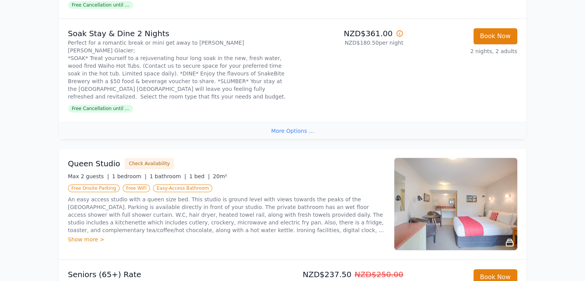
scroll to position [357, 0]
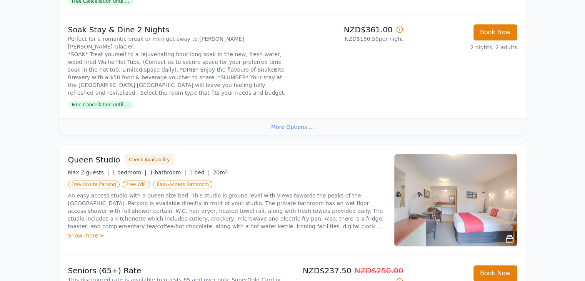
click at [73, 232] on div "Show more >" at bounding box center [226, 236] width 317 height 8
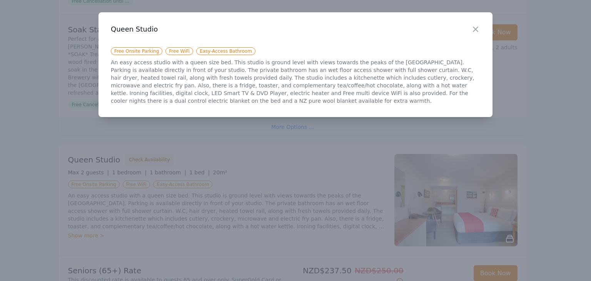
click at [195, 192] on div at bounding box center [295, 140] width 591 height 281
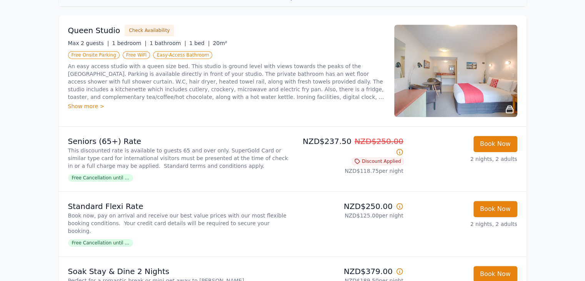
scroll to position [486, 0]
click at [470, 73] on img at bounding box center [455, 71] width 123 height 92
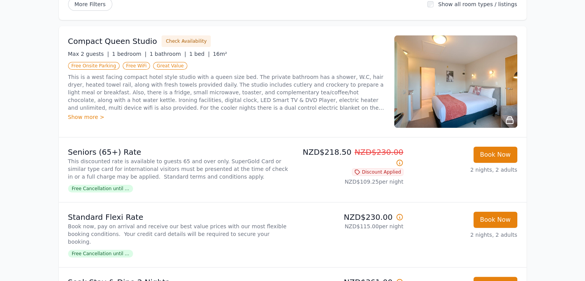
scroll to position [105, 0]
click at [454, 62] on img at bounding box center [455, 81] width 123 height 92
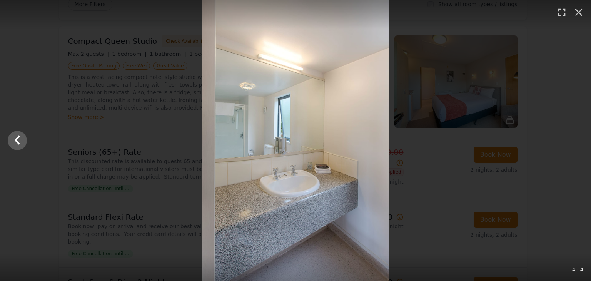
click at [465, 190] on div at bounding box center [295, 140] width 591 height 281
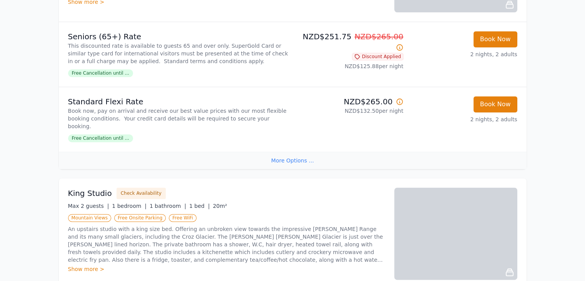
scroll to position [983, 0]
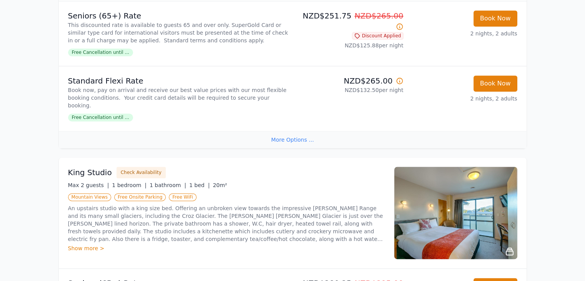
click at [454, 197] on img at bounding box center [455, 213] width 123 height 92
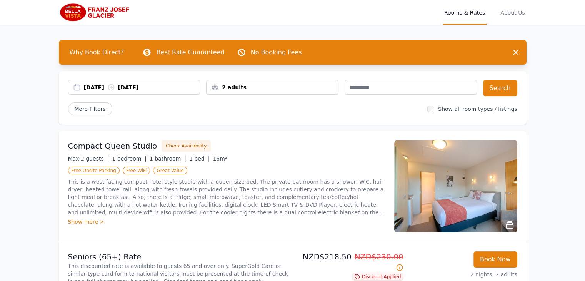
scroll to position [0, 0]
click at [260, 85] on div "2 adults" at bounding box center [273, 87] width 132 height 8
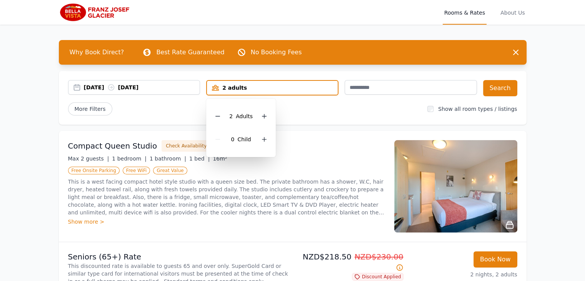
click at [328, 107] on div "More Filters" at bounding box center [245, 108] width 354 height 13
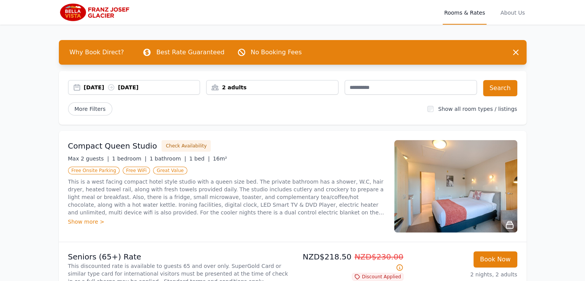
click at [162, 87] on div "[DATE] [DATE]" at bounding box center [142, 87] width 116 height 8
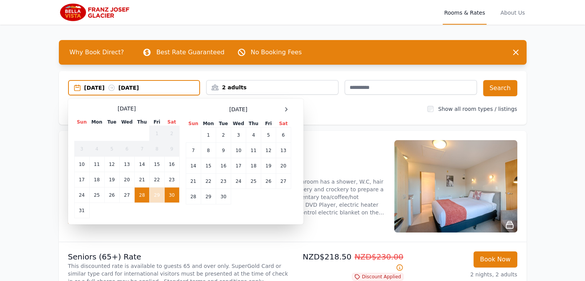
click at [142, 195] on td "28" at bounding box center [142, 194] width 15 height 15
click at [151, 194] on td "29" at bounding box center [157, 194] width 15 height 15
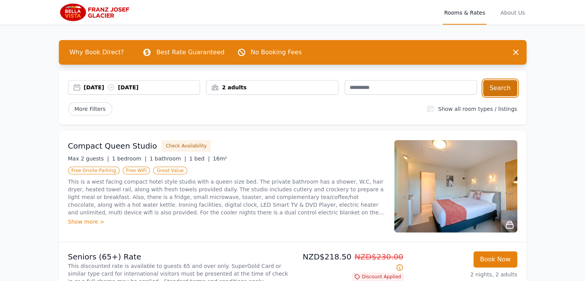
click at [495, 87] on button "Search" at bounding box center [500, 88] width 34 height 16
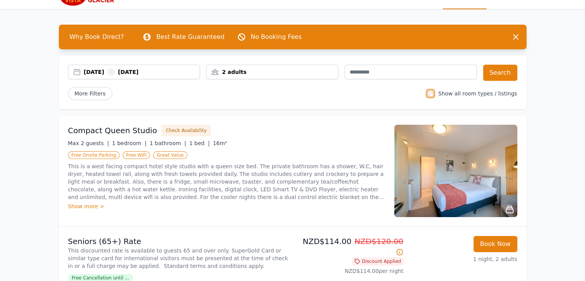
scroll to position [14, 0]
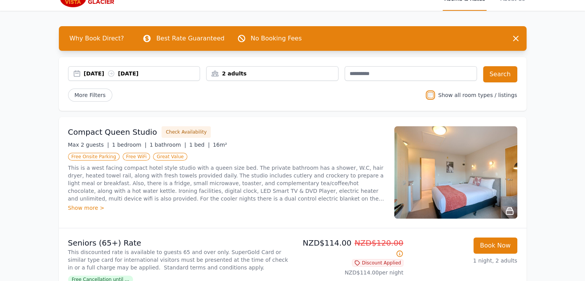
click at [140, 78] on div "[DATE] [DATE]" at bounding box center [134, 73] width 132 height 15
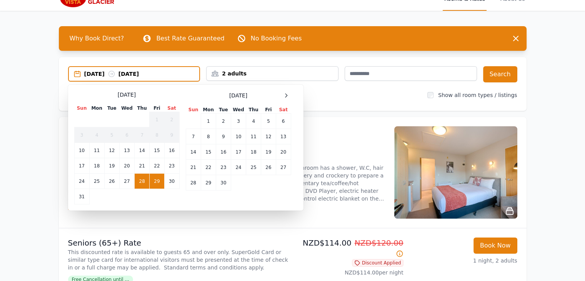
click at [140, 177] on td "28" at bounding box center [142, 181] width 15 height 15
click at [171, 180] on td "30" at bounding box center [171, 181] width 15 height 15
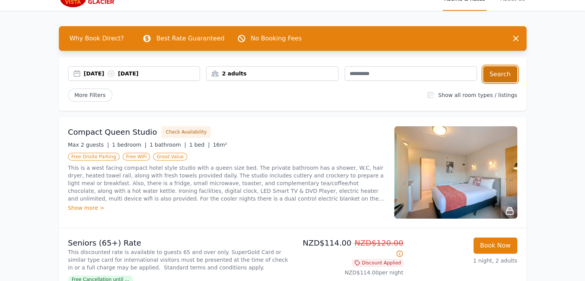
click at [496, 72] on button "Search" at bounding box center [500, 74] width 34 height 16
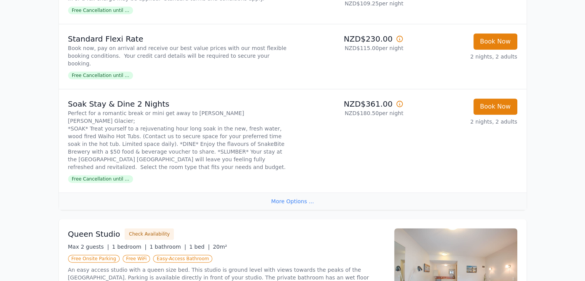
scroll to position [282, 0]
click at [282, 193] on div "More Options ..." at bounding box center [293, 201] width 468 height 17
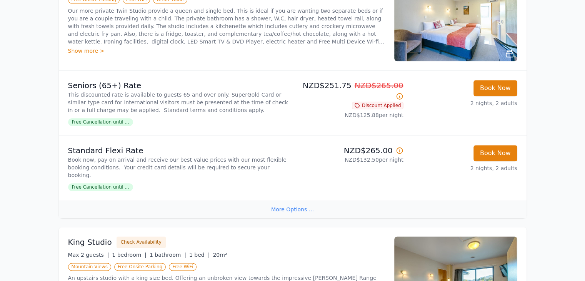
scroll to position [893, 0]
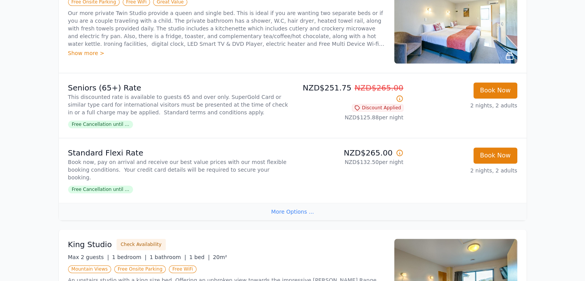
click at [279, 203] on div "More Options ..." at bounding box center [293, 211] width 468 height 17
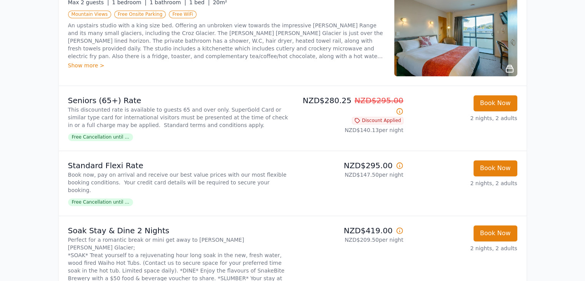
scroll to position [1131, 0]
click at [122, 242] on div "Soak Stay & Dine 2 Nights Perfect for a romantic break or mini get away to [PER…" at bounding box center [179, 267] width 222 height 85
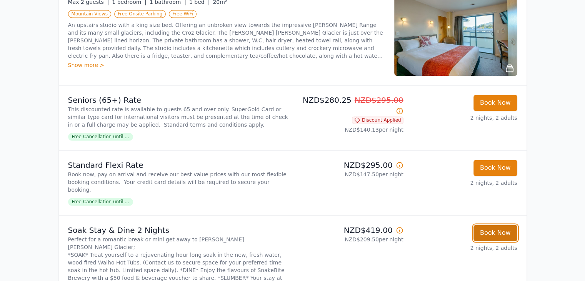
click at [503, 225] on button "Book Now" at bounding box center [496, 233] width 44 height 16
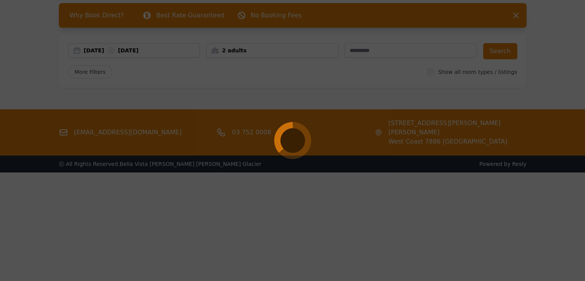
scroll to position [37, 0]
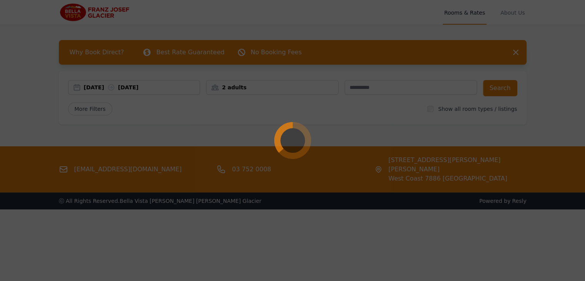
select select "**"
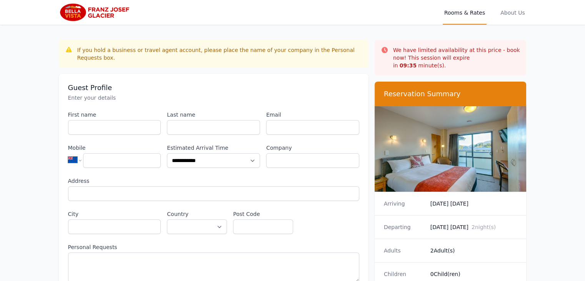
scroll to position [37, 0]
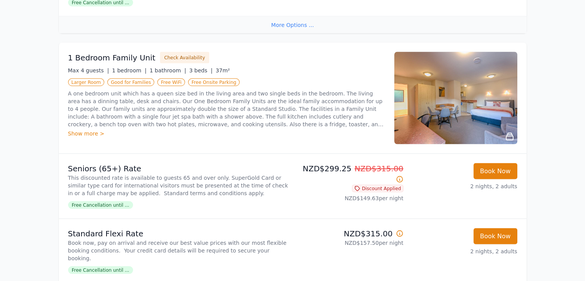
scroll to position [1475, 0]
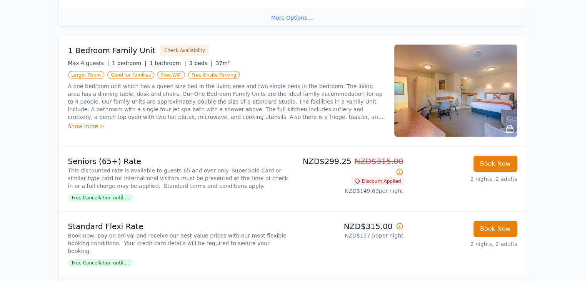
click at [238, 276] on div "More Options ..." at bounding box center [293, 284] width 468 height 17
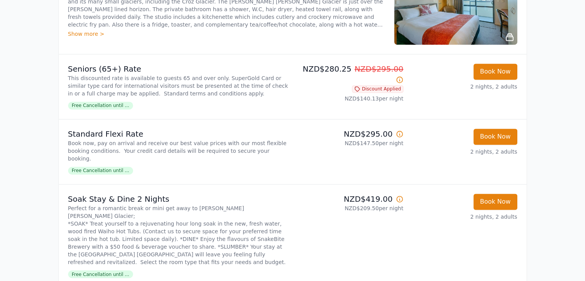
scroll to position [1196, 0]
click at [87, 270] on span "Free Cancellation until ..." at bounding box center [100, 274] width 65 height 8
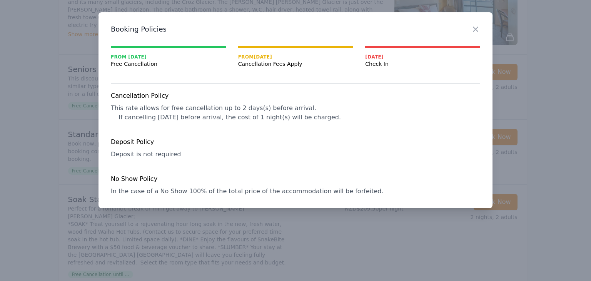
click at [13, 159] on div at bounding box center [295, 140] width 591 height 281
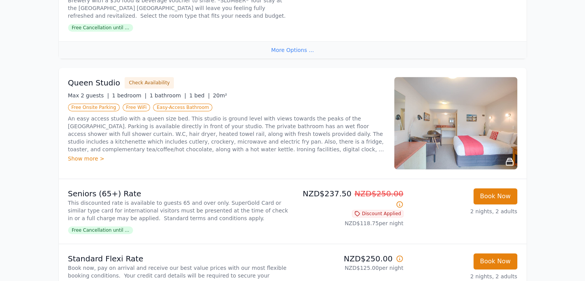
scroll to position [0, 0]
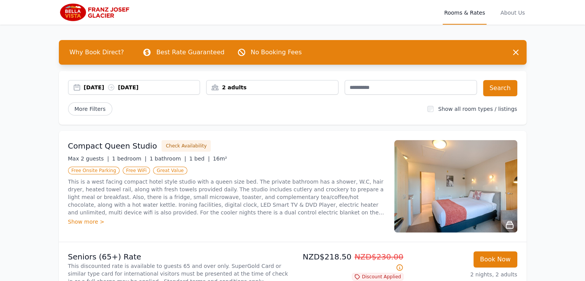
click at [107, 92] on div "[DATE] [DATE]" at bounding box center [134, 87] width 132 height 15
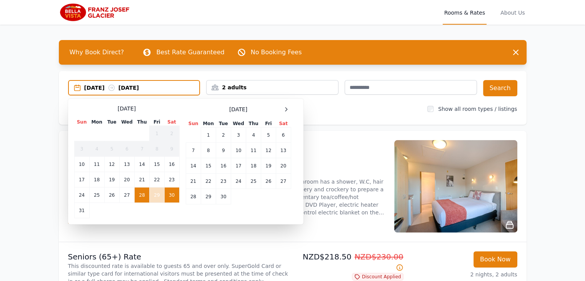
click at [145, 197] on td "28" at bounding box center [142, 194] width 15 height 15
click at [153, 197] on td "29" at bounding box center [157, 194] width 15 height 15
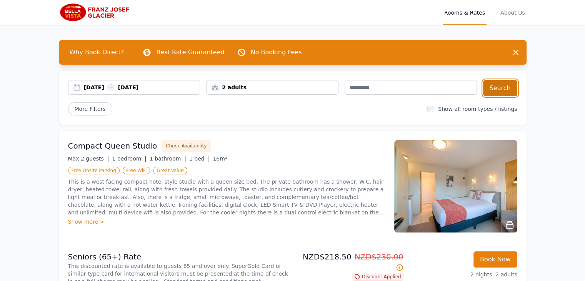
click at [501, 88] on button "Search" at bounding box center [500, 88] width 34 height 16
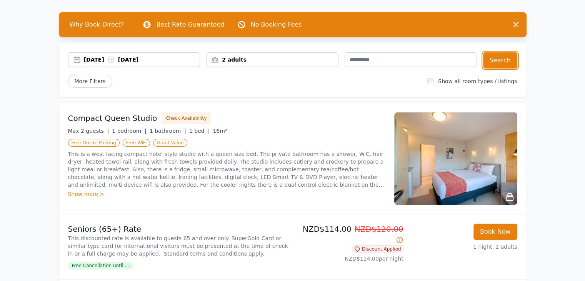
scroll to position [28, 0]
